Goal: Navigation & Orientation: Find specific page/section

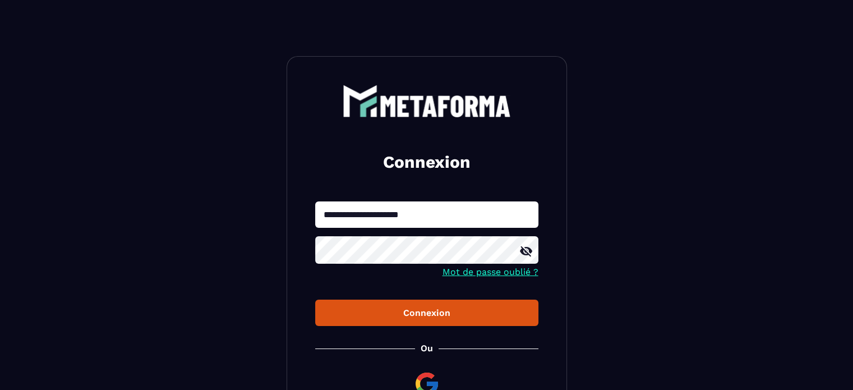
click at [353, 314] on div "Connexion" at bounding box center [426, 312] width 205 height 11
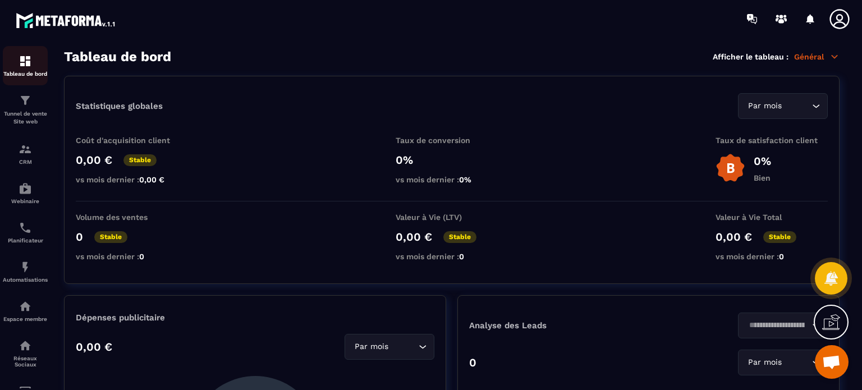
click at [29, 67] on img at bounding box center [25, 60] width 13 height 13
click at [27, 113] on p "Tunnel de vente Site web" at bounding box center [25, 118] width 45 height 16
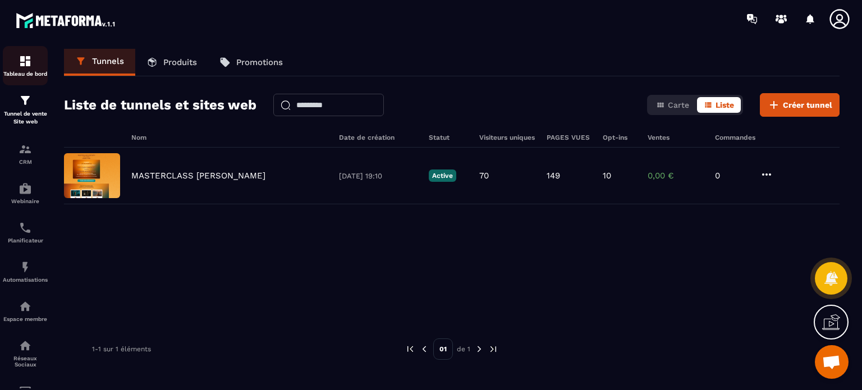
click at [8, 66] on div "Tableau de bord" at bounding box center [25, 65] width 45 height 22
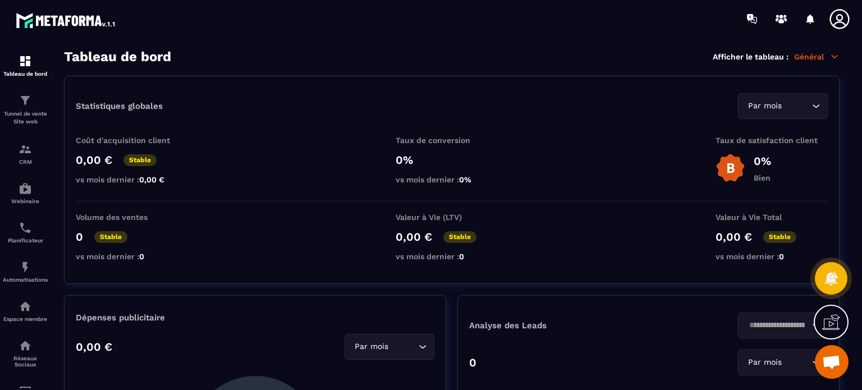
click at [842, 22] on icon at bounding box center [839, 19] width 20 height 20
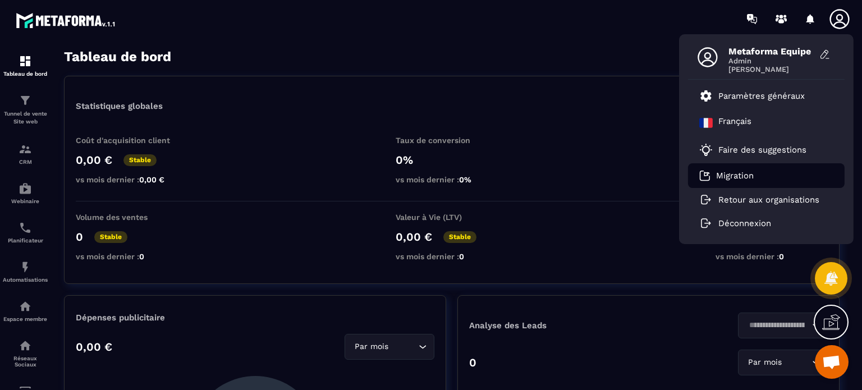
click at [736, 171] on p "Migration" at bounding box center [735, 176] width 38 height 10
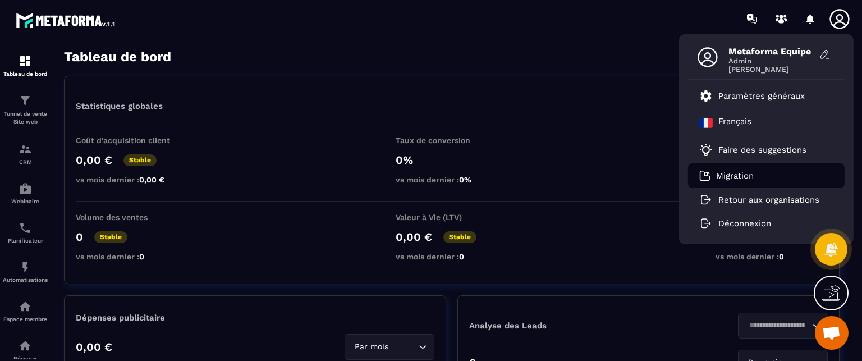
click at [718, 177] on p "Migration" at bounding box center [735, 176] width 38 height 10
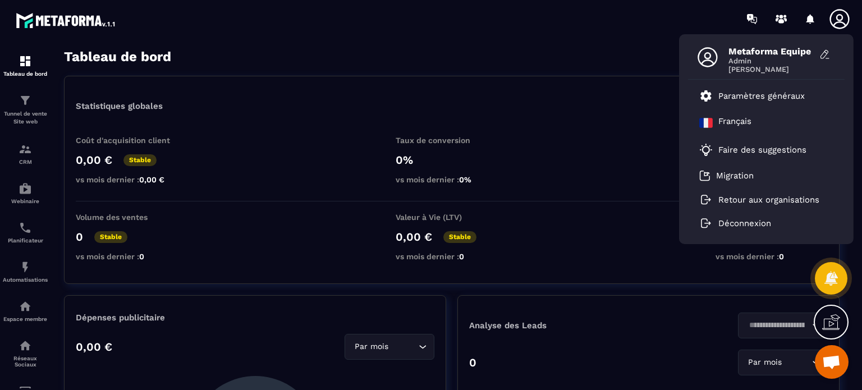
click at [826, 357] on span "Ouvrir le chat" at bounding box center [831, 363] width 19 height 16
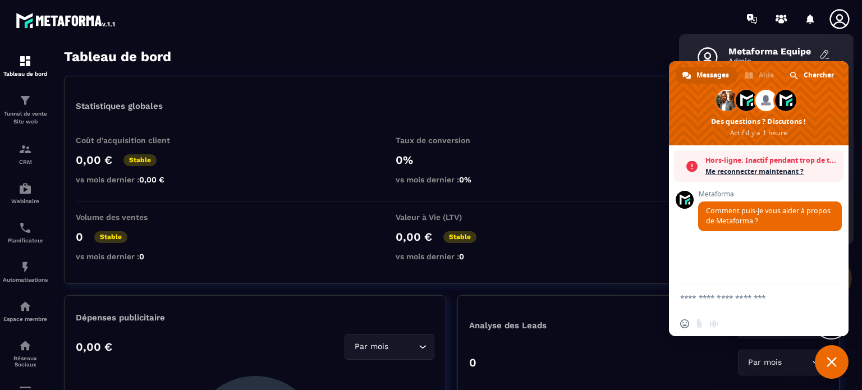
click at [824, 366] on span "Fermer le chat" at bounding box center [831, 362] width 34 height 34
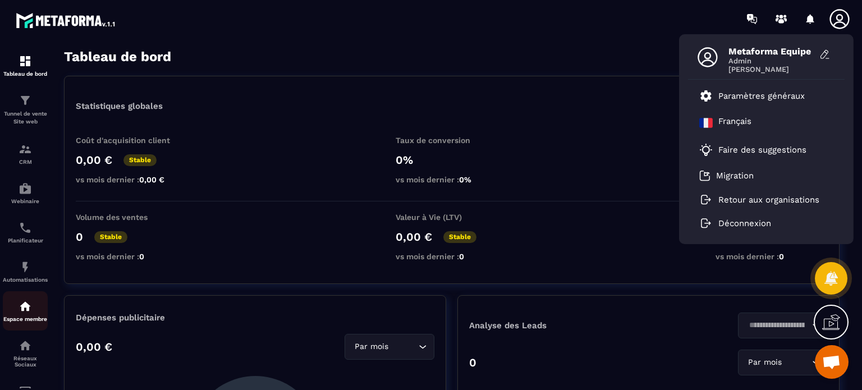
click at [26, 310] on img at bounding box center [25, 306] width 13 height 13
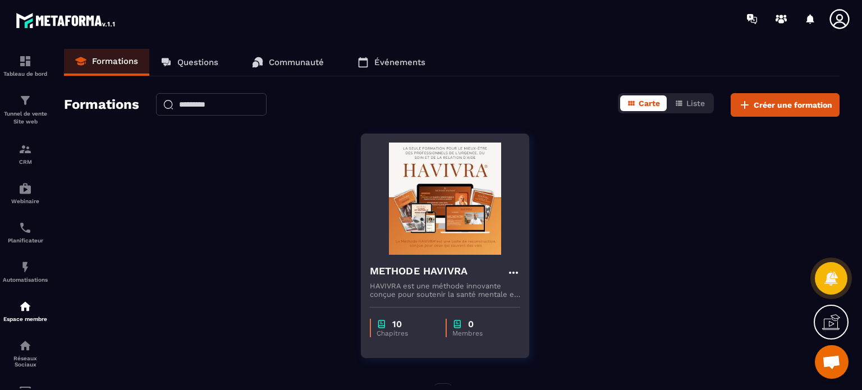
click at [426, 299] on div "10 Chapitres 0 Membres" at bounding box center [444, 321] width 167 height 47
